Goal: Navigation & Orientation: Go to known website

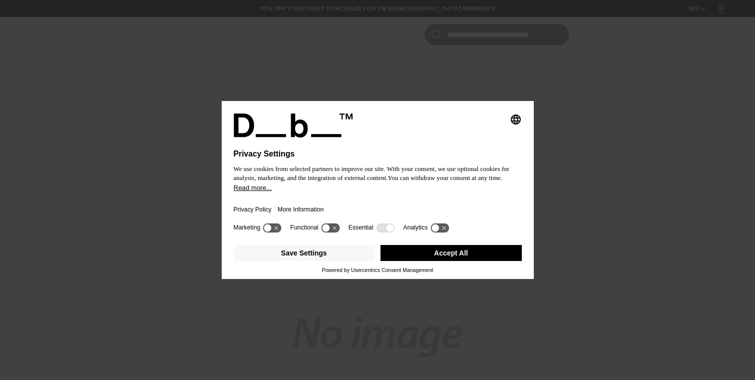
click at [456, 253] on button "Accept All" at bounding box center [451, 253] width 141 height 16
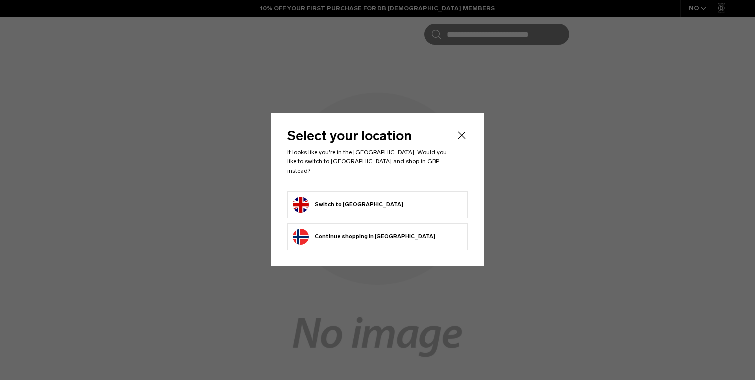
click at [421, 199] on form "Switch to [GEOGRAPHIC_DATA]" at bounding box center [378, 205] width 170 height 16
click at [356, 199] on button "Switch to [GEOGRAPHIC_DATA]" at bounding box center [348, 205] width 111 height 16
